Goal: Task Accomplishment & Management: Complete application form

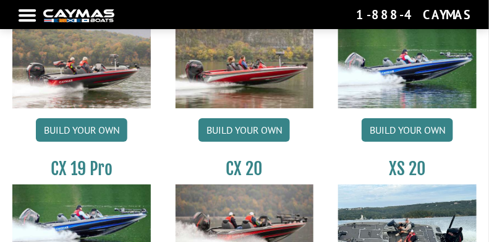
scroll to position [890, 0]
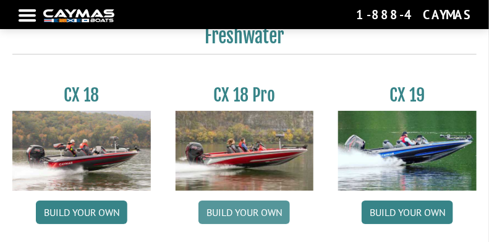
click at [255, 212] on link "Build your own" at bounding box center [245, 212] width 92 height 24
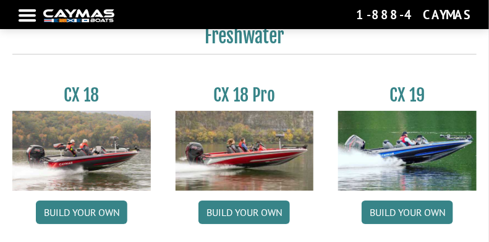
click at [92, 179] on img at bounding box center [81, 151] width 139 height 80
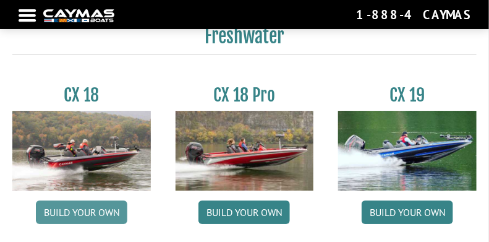
click at [102, 211] on link "Build your own" at bounding box center [82, 212] width 92 height 24
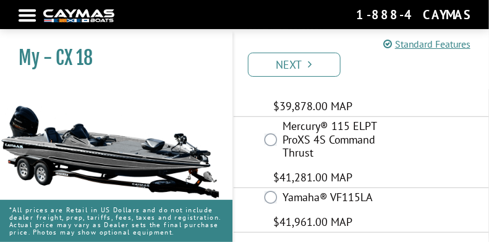
scroll to position [90, 0]
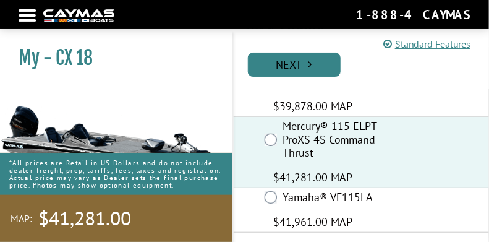
click at [298, 64] on link "Next" at bounding box center [294, 65] width 93 height 24
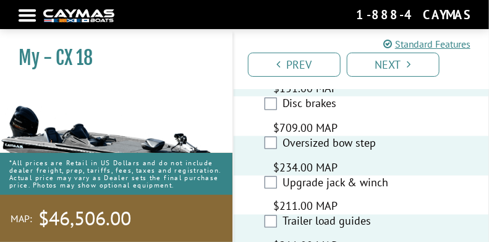
scroll to position [1395, 0]
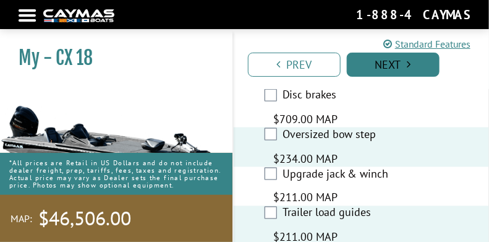
click at [412, 61] on link "Next" at bounding box center [393, 65] width 93 height 24
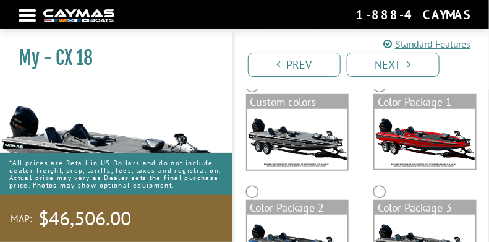
scroll to position [123, 0]
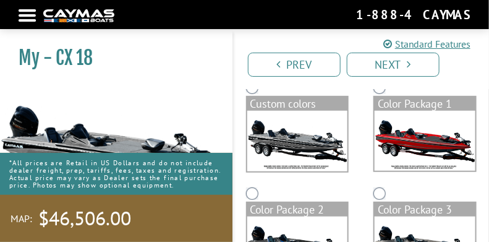
click at [415, 137] on img at bounding box center [425, 141] width 101 height 61
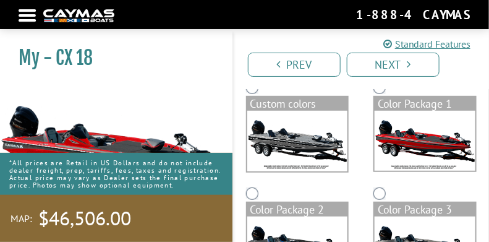
click at [413, 64] on link "Next" at bounding box center [393, 65] width 93 height 24
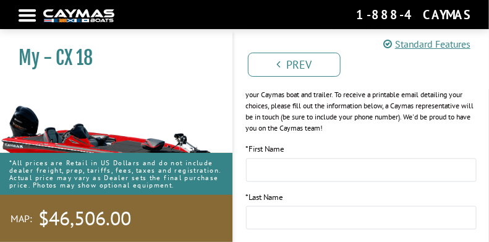
scroll to position [247, 0]
